Goal: Information Seeking & Learning: Understand process/instructions

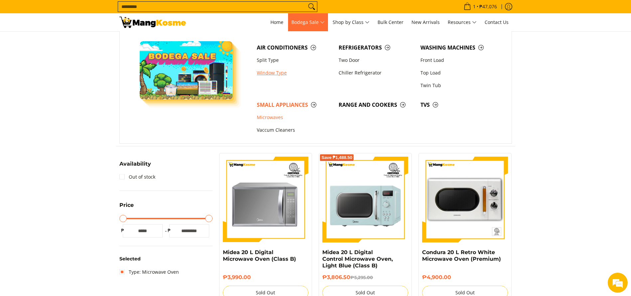
click at [271, 70] on link "Window Type" at bounding box center [295, 73] width 82 height 13
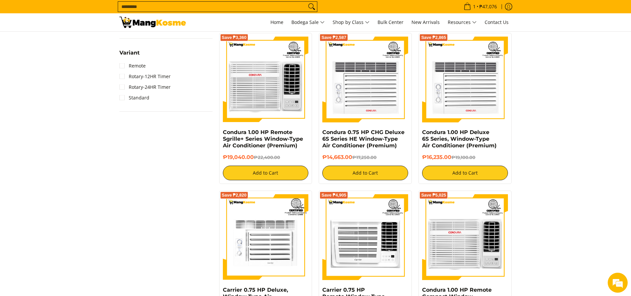
scroll to position [1344, 0]
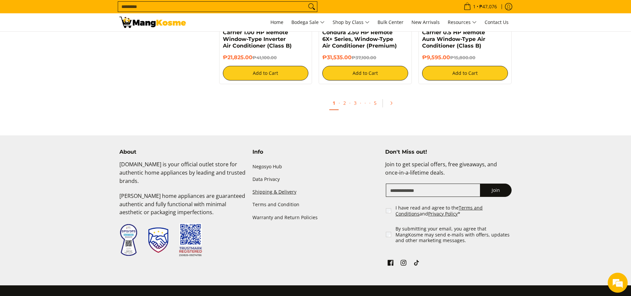
click at [294, 193] on link "Shipping & Delivery" at bounding box center [316, 192] width 126 height 13
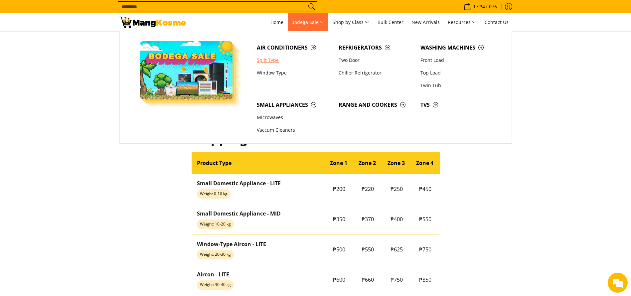
click at [266, 61] on link "Split Type" at bounding box center [295, 60] width 82 height 13
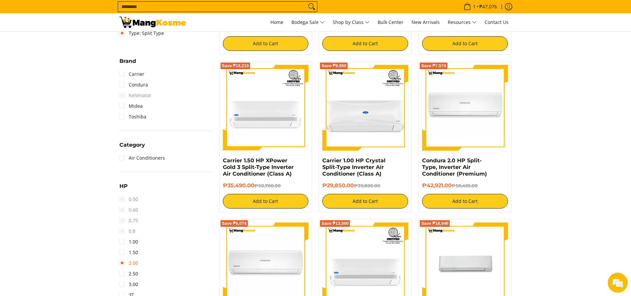
click at [134, 264] on link "2.00" at bounding box center [128, 263] width 19 height 11
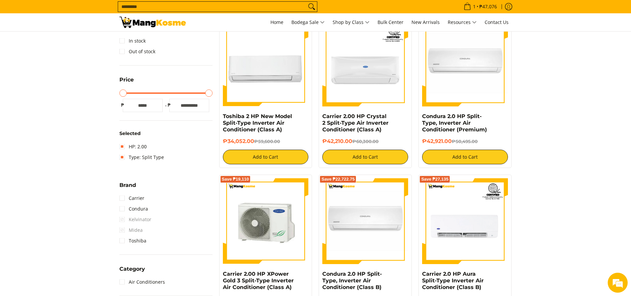
scroll to position [44, 0]
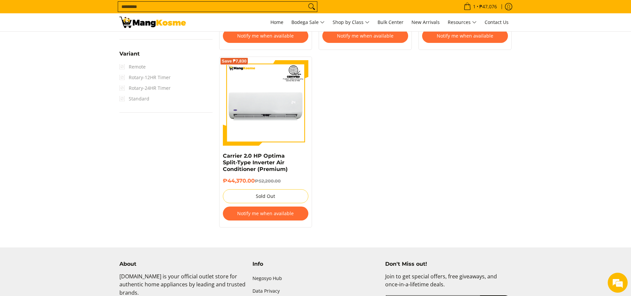
scroll to position [747, 0]
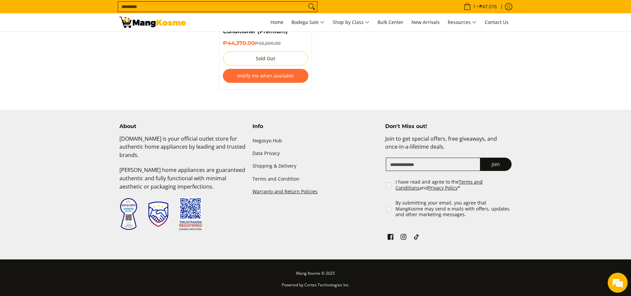
click at [287, 191] on link "Warranty and Return Policies" at bounding box center [316, 191] width 126 height 13
